Goal: Information Seeking & Learning: Learn about a topic

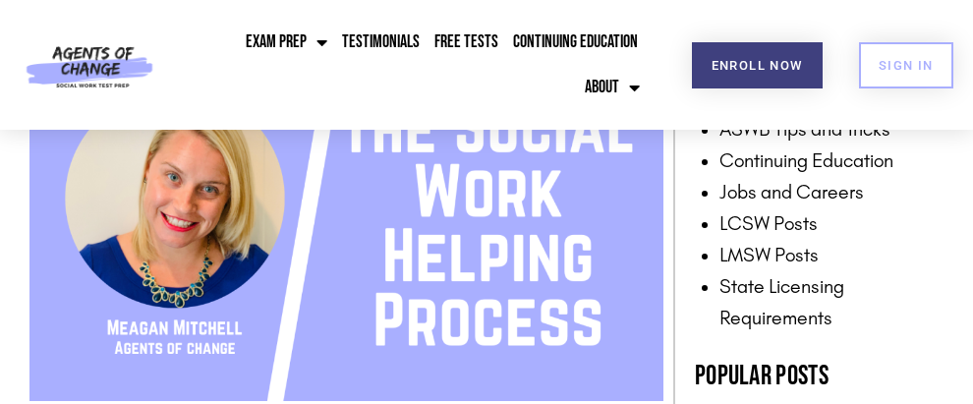
scroll to position [436, 0]
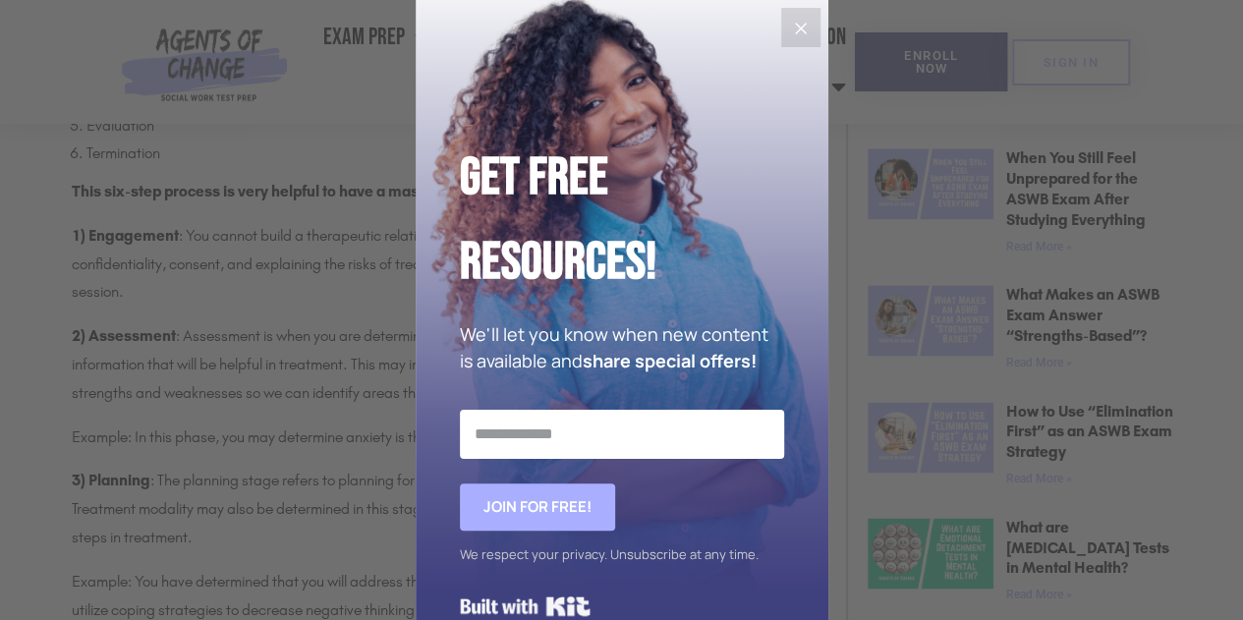
scroll to position [1277, 0]
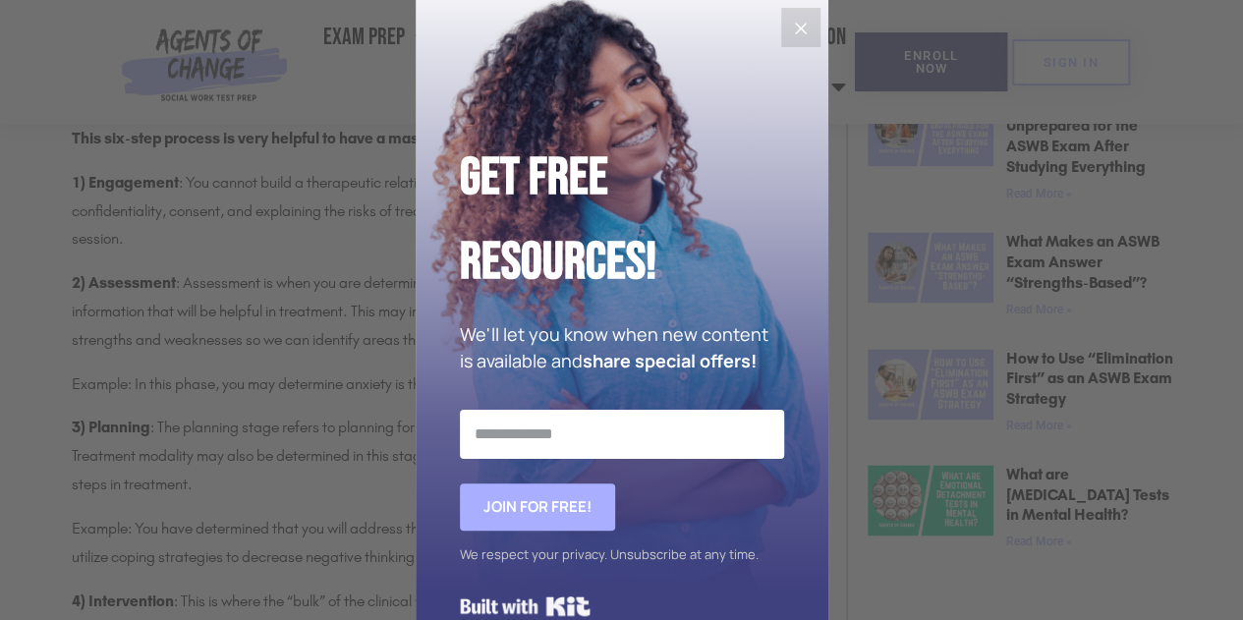
click at [813, 28] on div "Get Free Resources! We'll let you know when new content is available and share …" at bounding box center [622, 334] width 413 height 668
click at [789, 27] on icon "Close" at bounding box center [801, 29] width 24 height 24
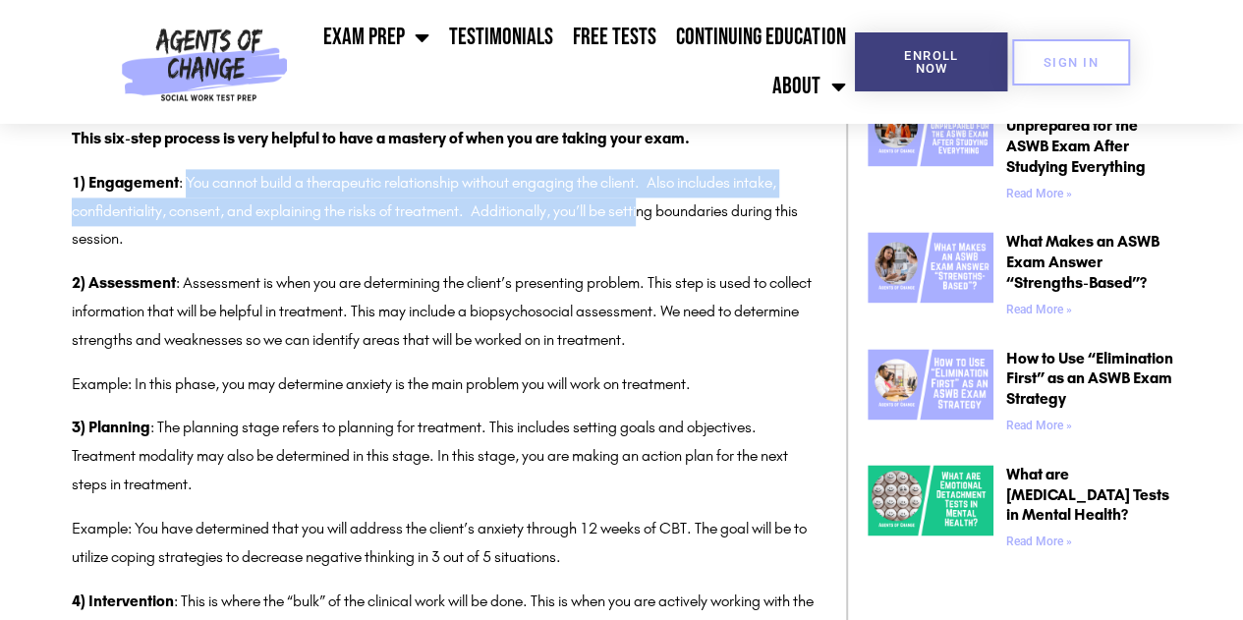
drag, startPoint x: 188, startPoint y: 179, endPoint x: 626, endPoint y: 196, distance: 438.5
click at [648, 197] on p "1) Engagement : You cannot build a therapeutic relationship without engaging th…" at bounding box center [444, 211] width 745 height 84
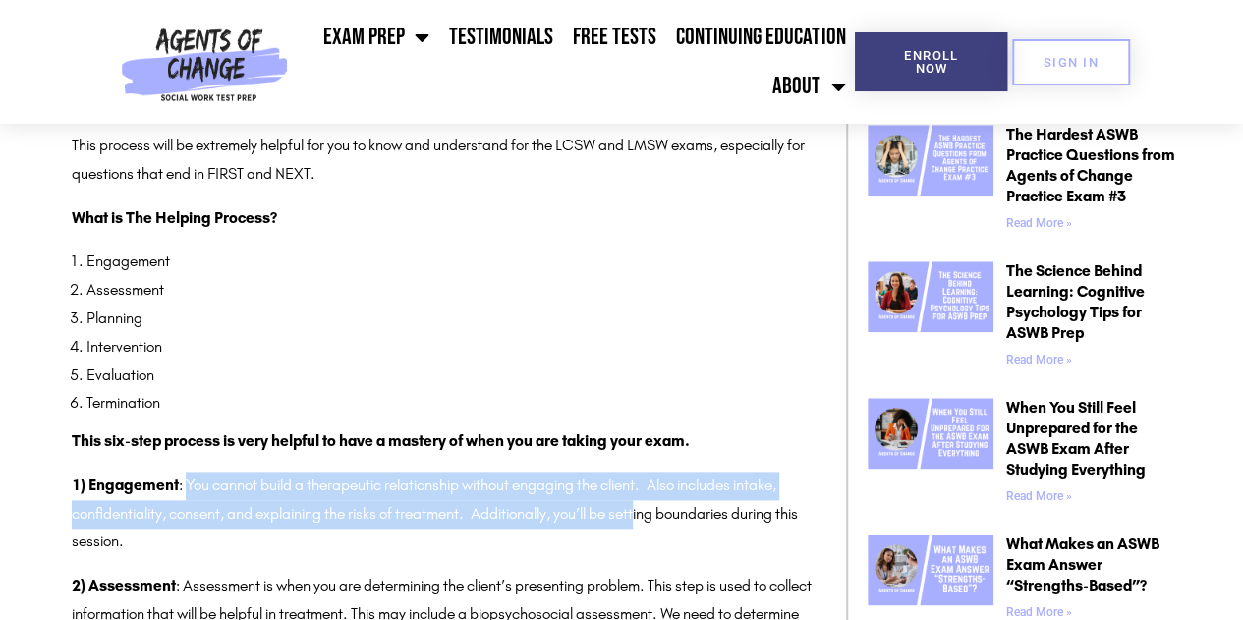
scroll to position [1081, 0]
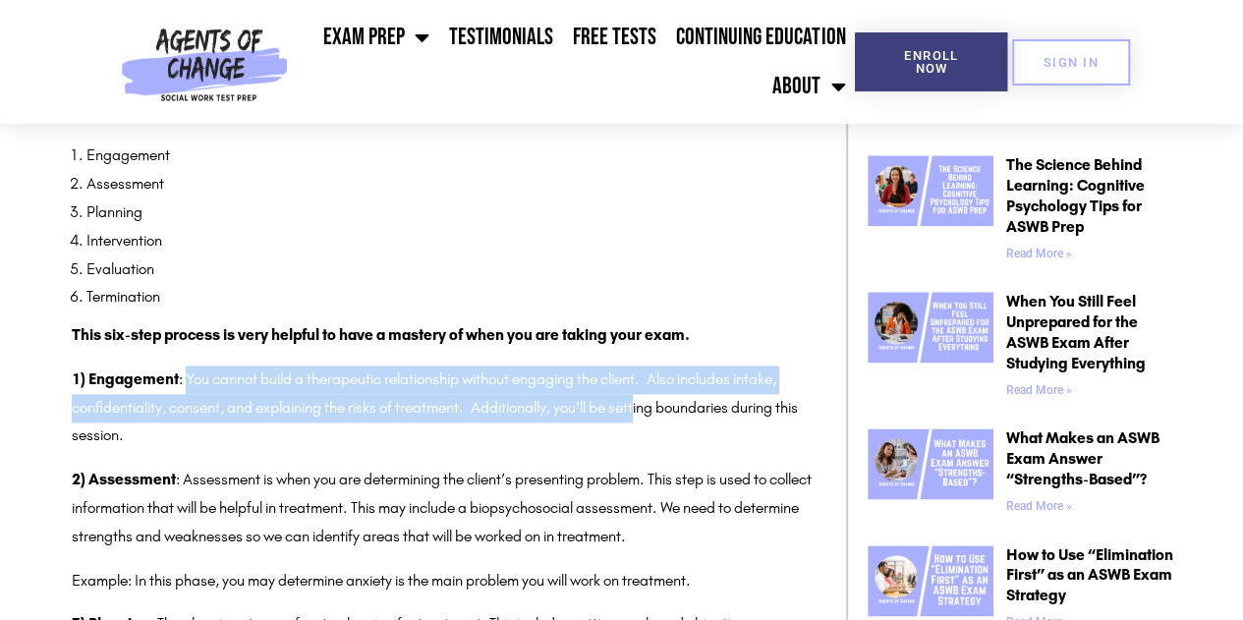
click at [640, 376] on p "1) Engagement : You cannot build a therapeutic relationship without engaging th…" at bounding box center [444, 407] width 745 height 84
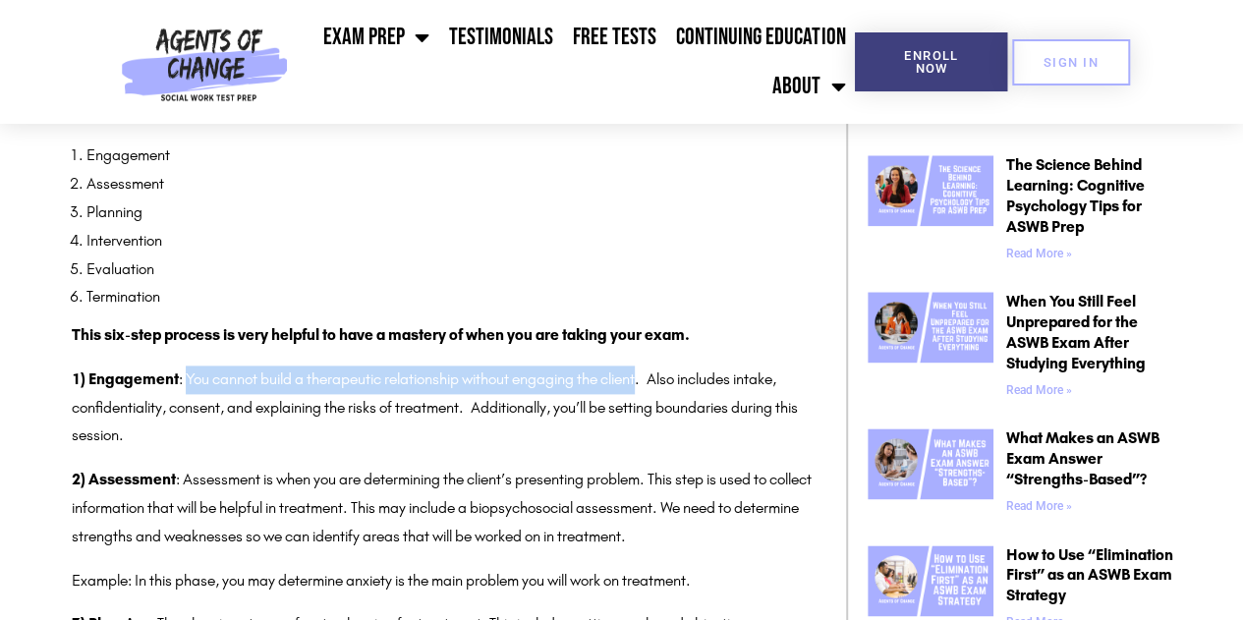
drag, startPoint x: 640, startPoint y: 376, endPoint x: 191, endPoint y: 373, distance: 449.9
click at [191, 373] on p "1) Engagement : You cannot build a therapeutic relationship without engaging th…" at bounding box center [444, 407] width 745 height 84
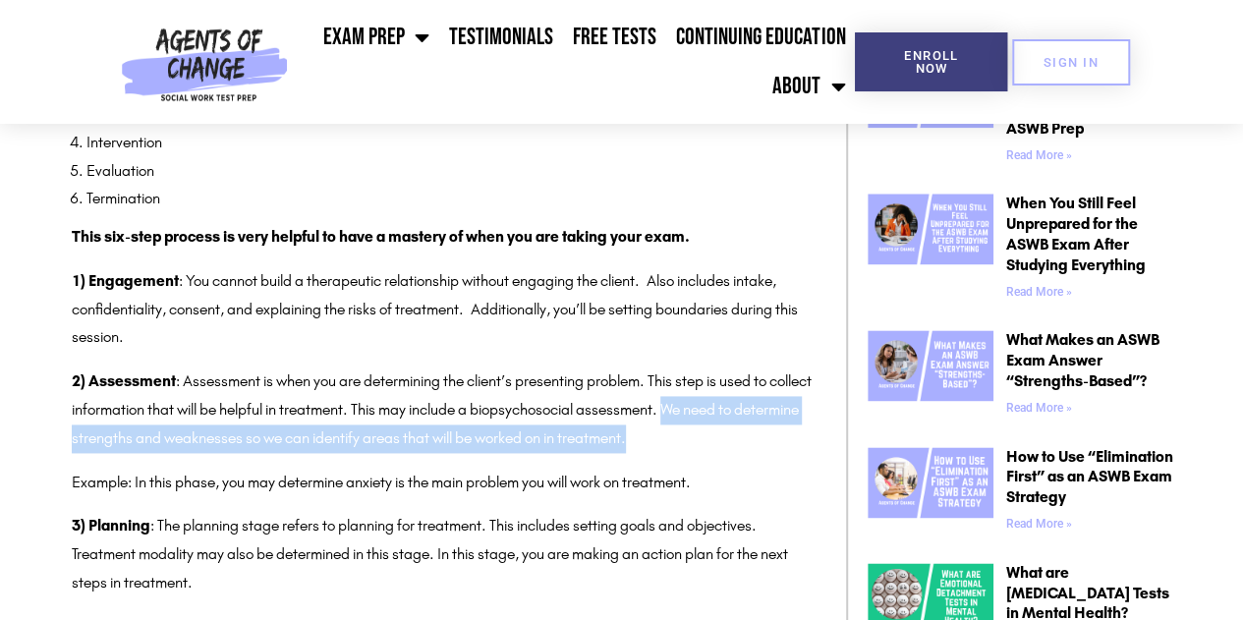
drag, startPoint x: 723, startPoint y: 407, endPoint x: 779, endPoint y: 447, distance: 69.0
click at [779, 447] on p "2) Assessment : Assessment is when you are determining the client’s presenting …" at bounding box center [444, 409] width 745 height 84
copy p "We need to determine strengths and weaknesses so we can identify areas that wil…"
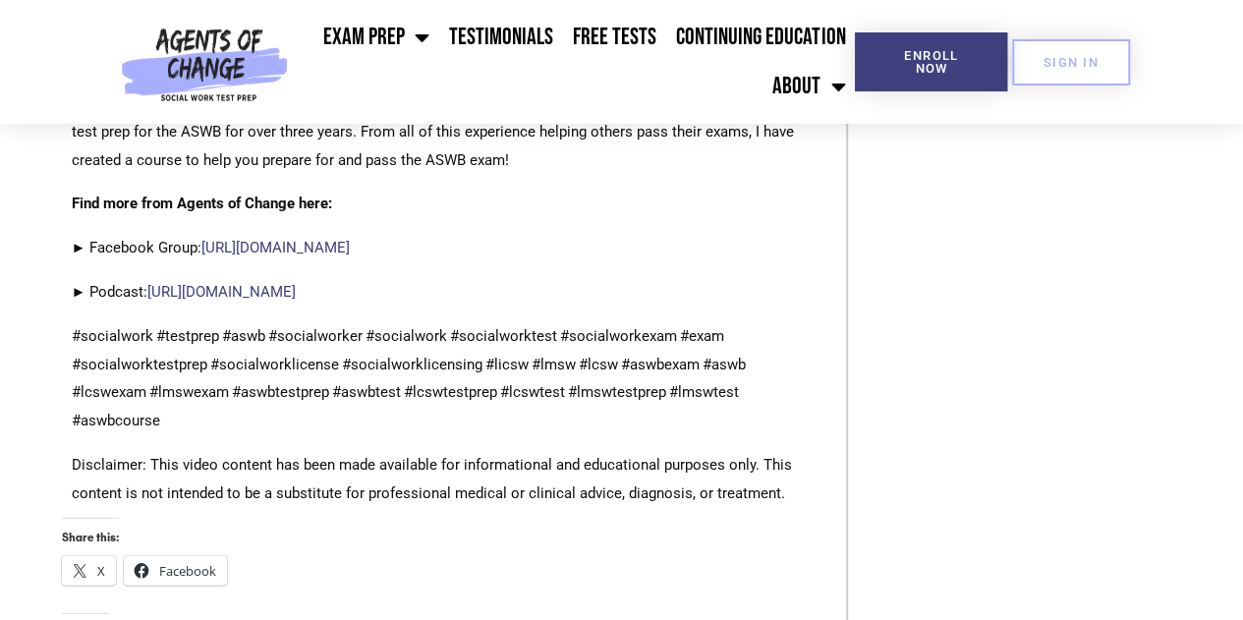
scroll to position [2358, 0]
